Goal: Transaction & Acquisition: Purchase product/service

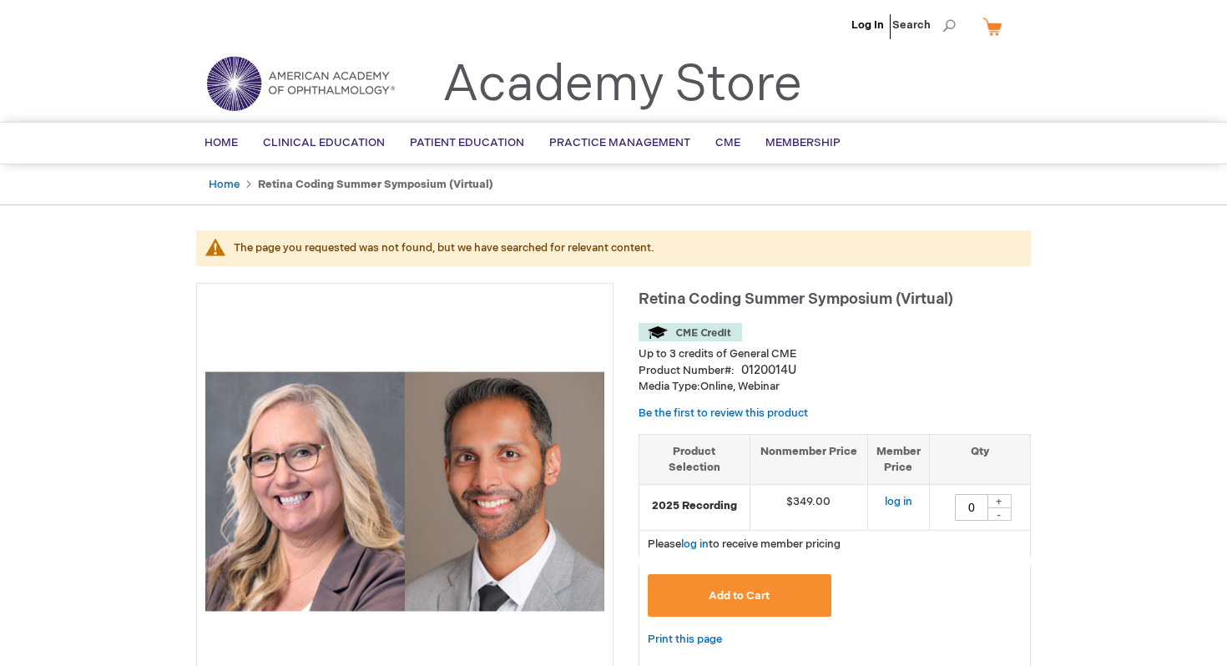
type input "0"
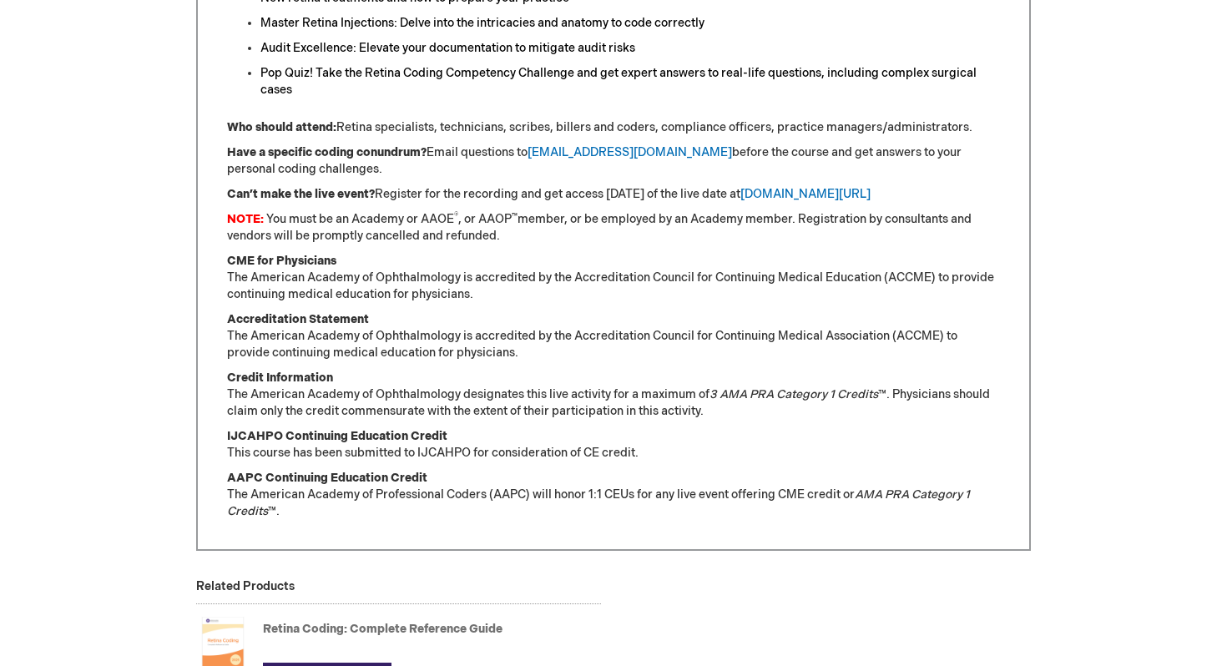
scroll to position [978, 0]
